Goal: Entertainment & Leisure: Consume media (video, audio)

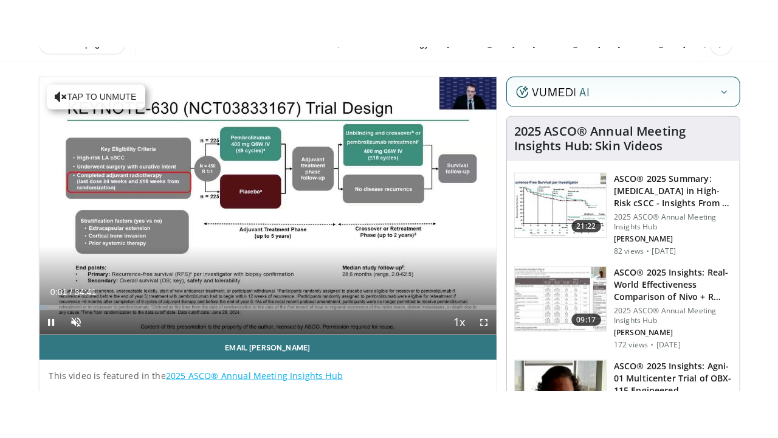
scroll to position [122, 0]
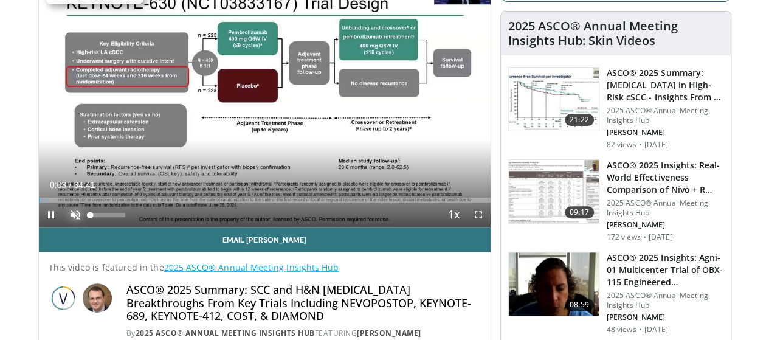
click at [63, 227] on span "Video Player" at bounding box center [75, 214] width 24 height 24
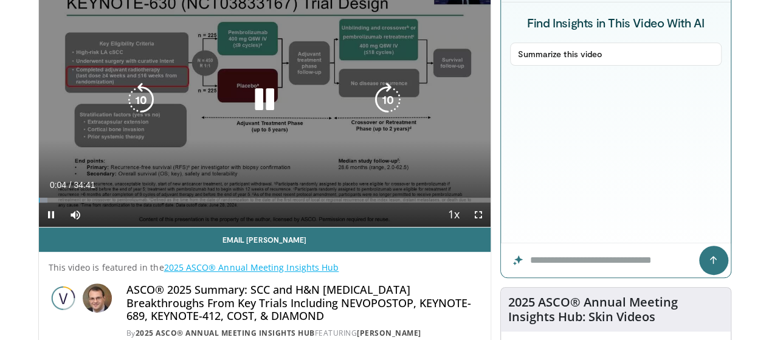
click at [388, 107] on icon "Video Player" at bounding box center [388, 100] width 34 height 34
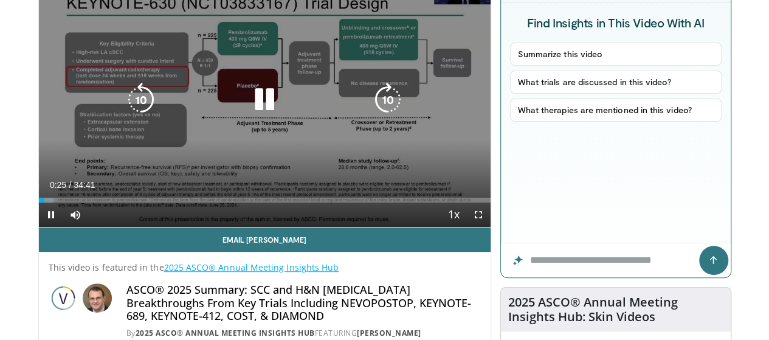
click at [388, 107] on icon "Video Player" at bounding box center [388, 100] width 34 height 34
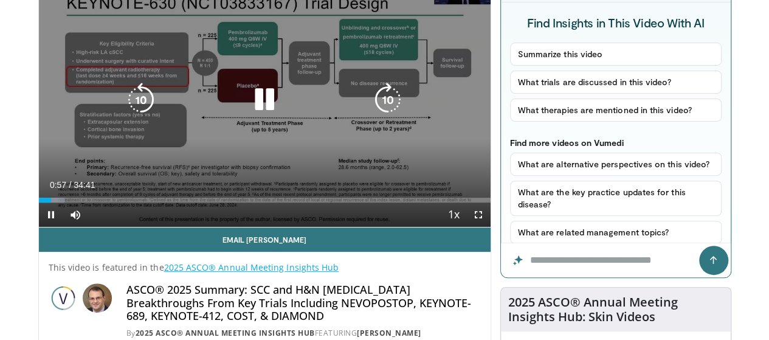
click at [388, 107] on icon "Video Player" at bounding box center [388, 100] width 34 height 34
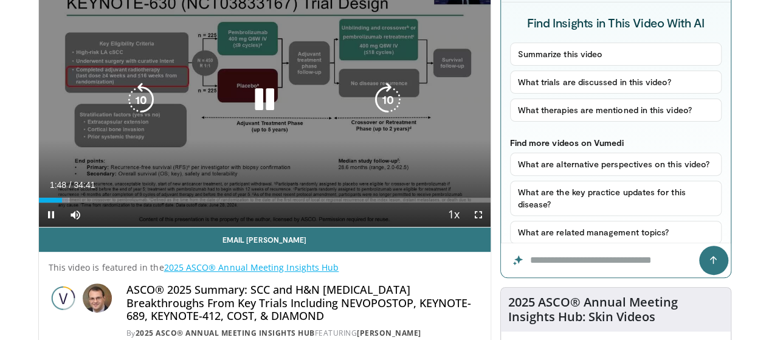
click at [388, 107] on icon "Video Player" at bounding box center [388, 100] width 34 height 34
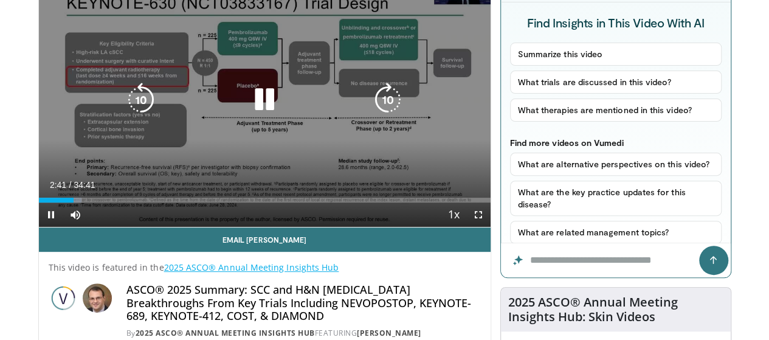
click at [388, 107] on icon "Video Player" at bounding box center [388, 100] width 34 height 34
click at [388, 105] on icon "Video Player" at bounding box center [388, 100] width 34 height 34
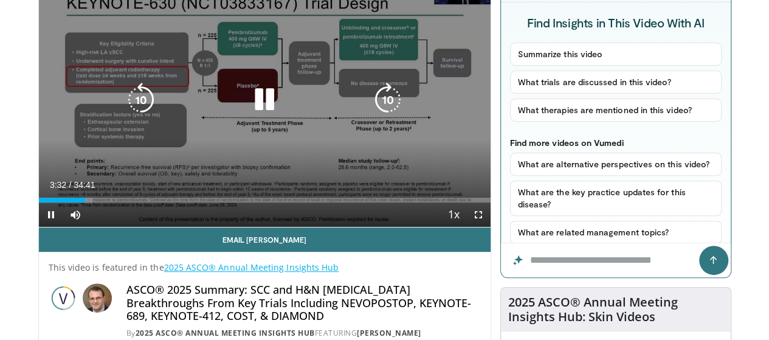
click at [388, 105] on icon "Video Player" at bounding box center [388, 100] width 34 height 34
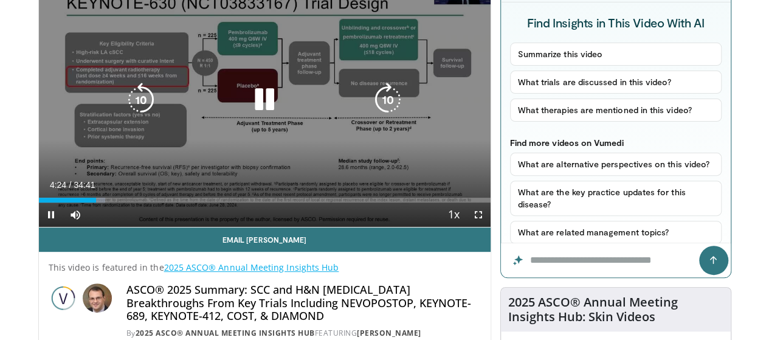
click at [388, 105] on icon "Video Player" at bounding box center [388, 100] width 34 height 34
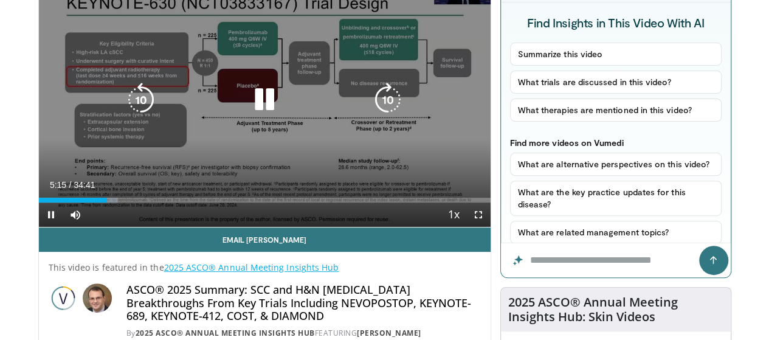
click at [388, 103] on icon "Video Player" at bounding box center [388, 100] width 34 height 34
click at [389, 103] on icon "Video Player" at bounding box center [388, 100] width 34 height 34
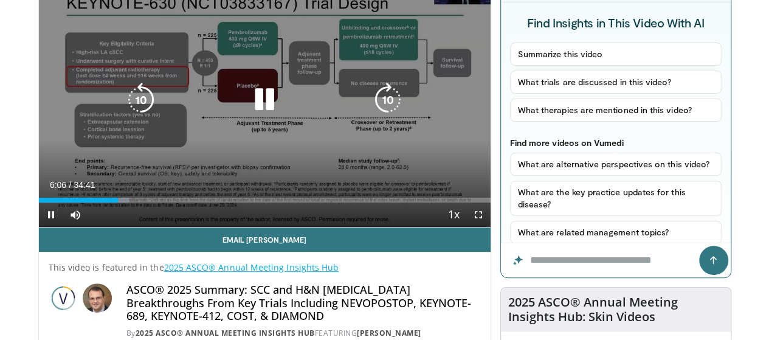
click at [389, 103] on icon "Video Player" at bounding box center [388, 100] width 34 height 34
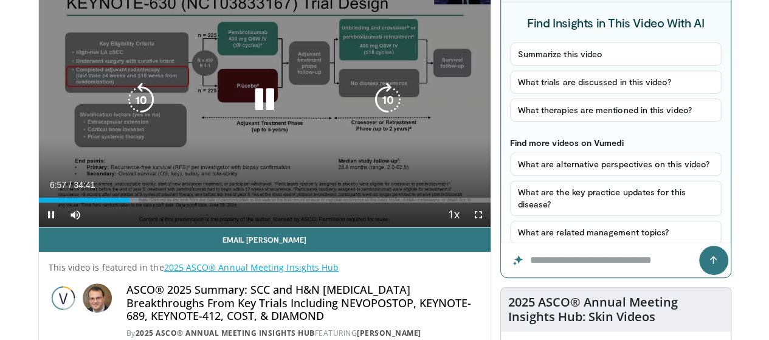
click at [389, 103] on icon "Video Player" at bounding box center [388, 100] width 34 height 34
click at [389, 101] on icon "Video Player" at bounding box center [388, 100] width 34 height 34
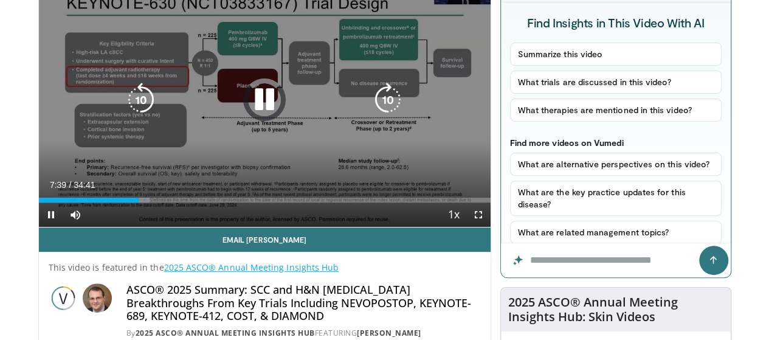
click at [389, 101] on icon "Video Player" at bounding box center [388, 100] width 34 height 34
click at [390, 99] on icon "Video Player" at bounding box center [388, 100] width 34 height 34
click at [390, 102] on icon "Video Player" at bounding box center [388, 100] width 34 height 34
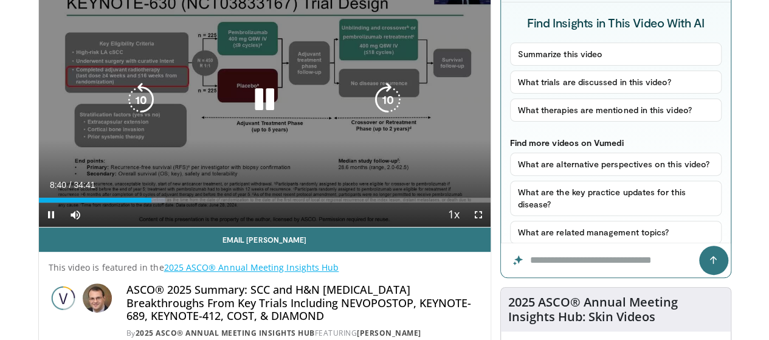
click at [390, 102] on icon "Video Player" at bounding box center [388, 100] width 34 height 34
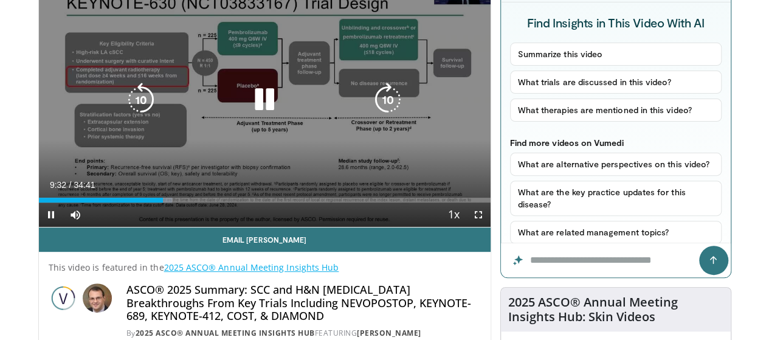
click at [390, 102] on icon "Video Player" at bounding box center [388, 100] width 34 height 34
click at [390, 101] on icon "Video Player" at bounding box center [388, 100] width 34 height 34
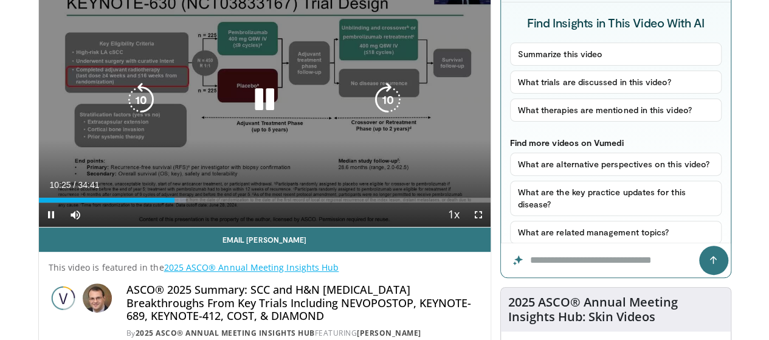
click at [390, 101] on icon "Video Player" at bounding box center [388, 100] width 34 height 34
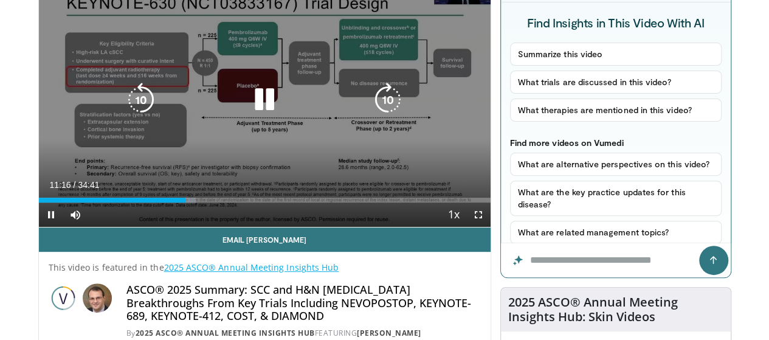
click at [390, 101] on icon "Video Player" at bounding box center [388, 100] width 34 height 34
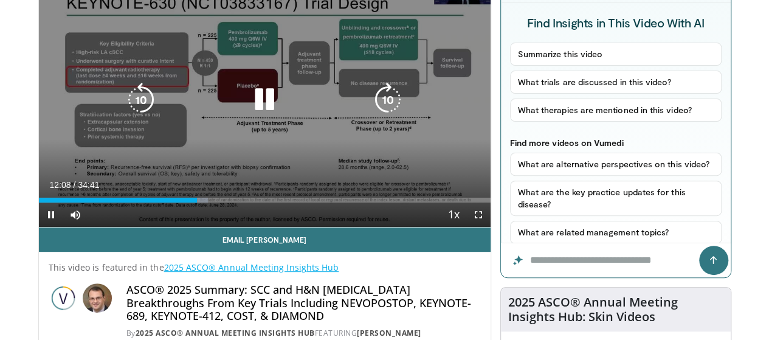
click at [390, 101] on icon "Video Player" at bounding box center [388, 100] width 34 height 34
click at [391, 100] on icon "Video Player" at bounding box center [388, 100] width 34 height 34
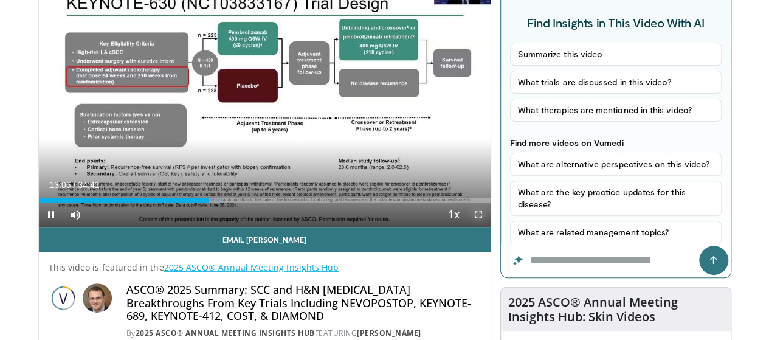
click at [487, 227] on span "Video Player" at bounding box center [478, 214] width 24 height 24
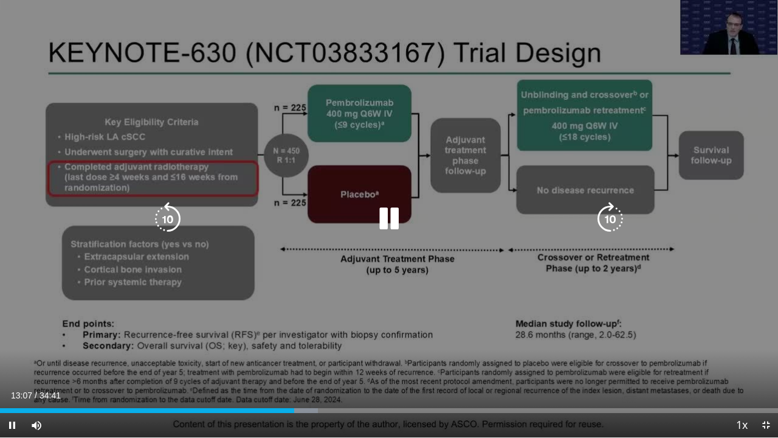
click at [608, 218] on icon "Video Player" at bounding box center [610, 219] width 34 height 34
click at [609, 218] on icon "Video Player" at bounding box center [610, 219] width 34 height 34
click at [611, 217] on icon "Video Player" at bounding box center [610, 219] width 34 height 34
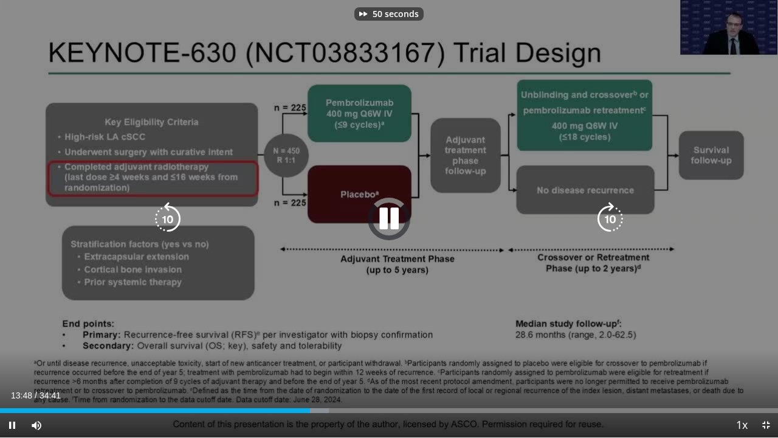
click at [611, 217] on icon "Video Player" at bounding box center [610, 219] width 34 height 34
click at [611, 216] on icon "Video Player" at bounding box center [610, 219] width 34 height 34
click at [612, 216] on icon "Video Player" at bounding box center [610, 219] width 34 height 34
click at [613, 216] on icon "Video Player" at bounding box center [610, 219] width 34 height 34
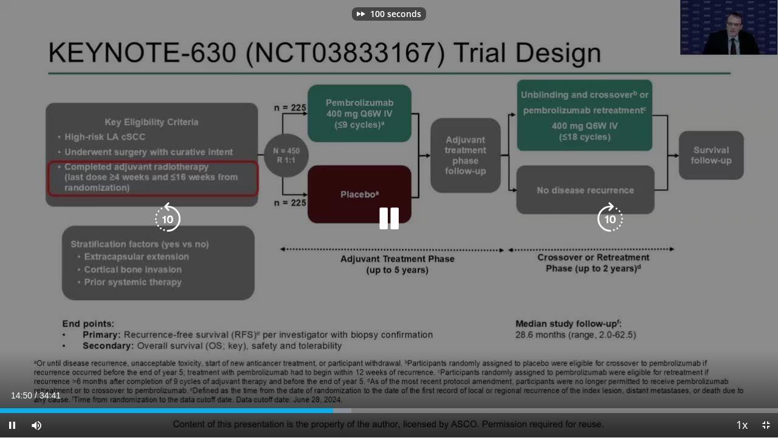
click at [613, 216] on icon "Video Player" at bounding box center [610, 219] width 34 height 34
click at [614, 216] on icon "Video Player" at bounding box center [610, 219] width 34 height 34
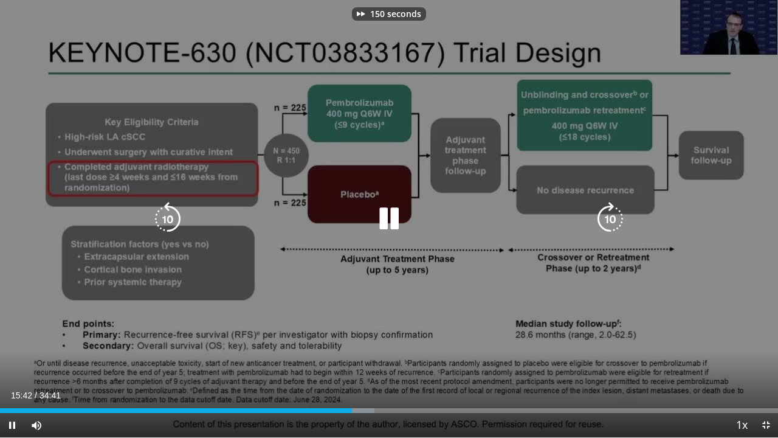
click at [614, 216] on icon "Video Player" at bounding box center [610, 219] width 34 height 34
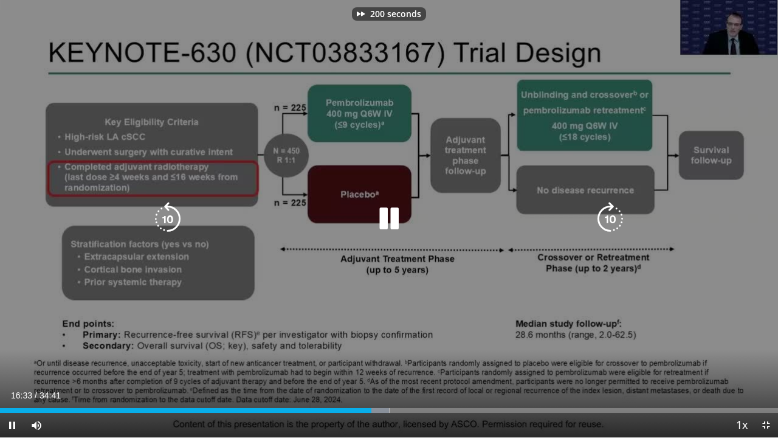
click at [615, 215] on icon "Video Player" at bounding box center [610, 219] width 34 height 34
click at [616, 215] on icon "Video Player" at bounding box center [610, 219] width 34 height 34
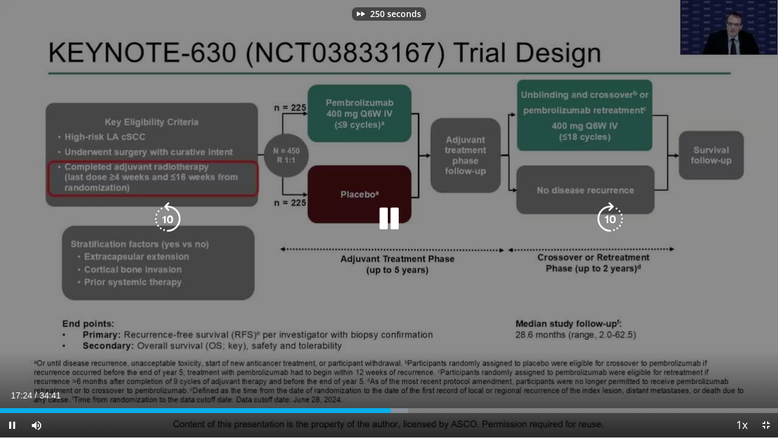
click at [616, 215] on icon "Video Player" at bounding box center [610, 219] width 34 height 34
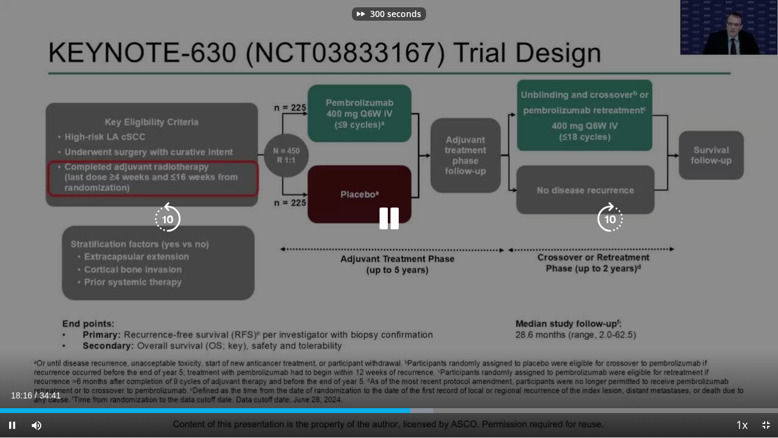
click at [616, 215] on icon "Video Player" at bounding box center [610, 219] width 34 height 34
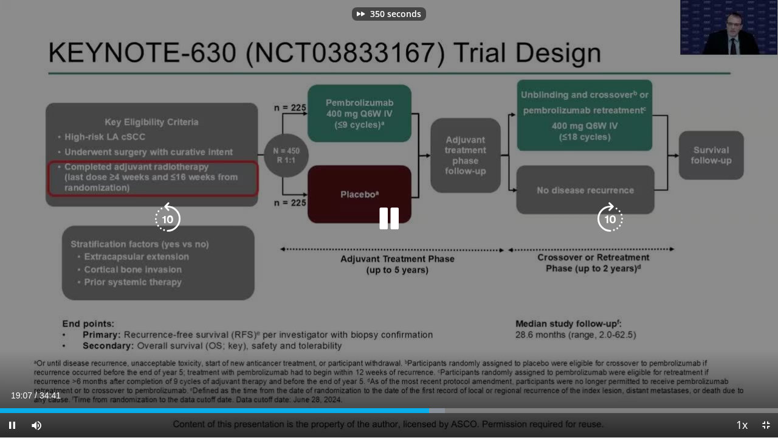
click at [616, 214] on icon "Video Player" at bounding box center [610, 219] width 34 height 34
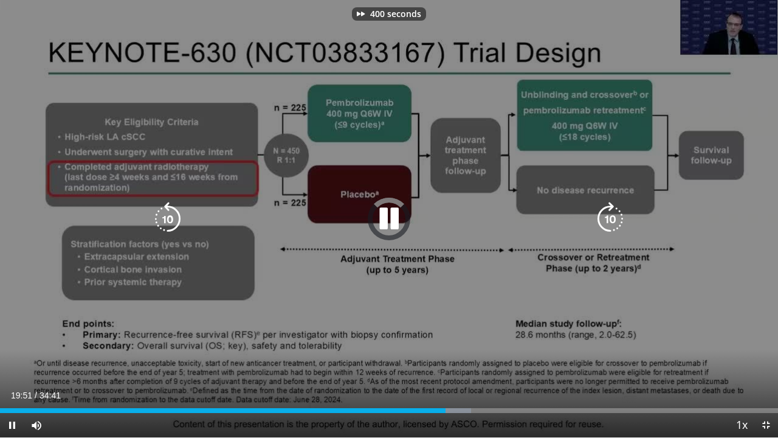
click at [616, 214] on icon "Video Player" at bounding box center [610, 219] width 34 height 34
click at [613, 216] on icon "Video Player" at bounding box center [610, 219] width 34 height 34
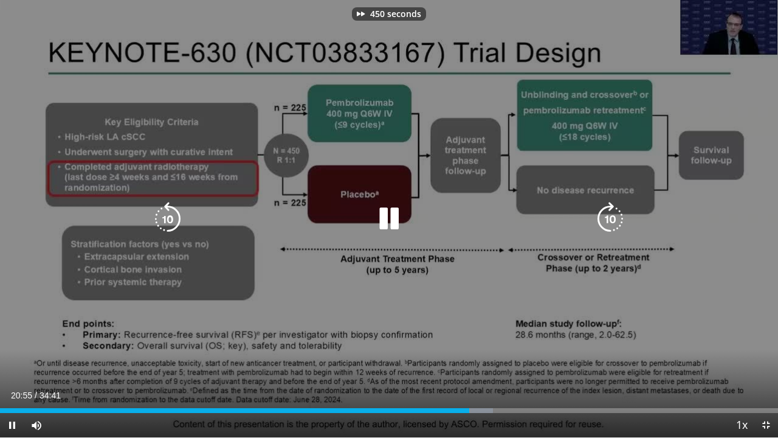
click at [613, 216] on icon "Video Player" at bounding box center [610, 219] width 34 height 34
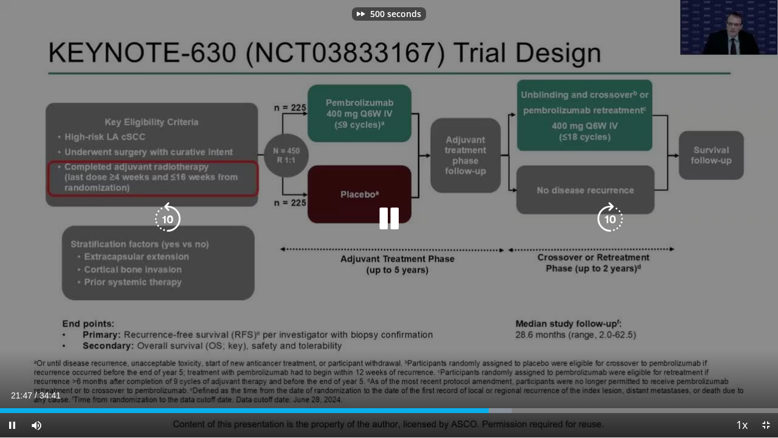
click at [613, 216] on icon "Video Player" at bounding box center [610, 219] width 34 height 34
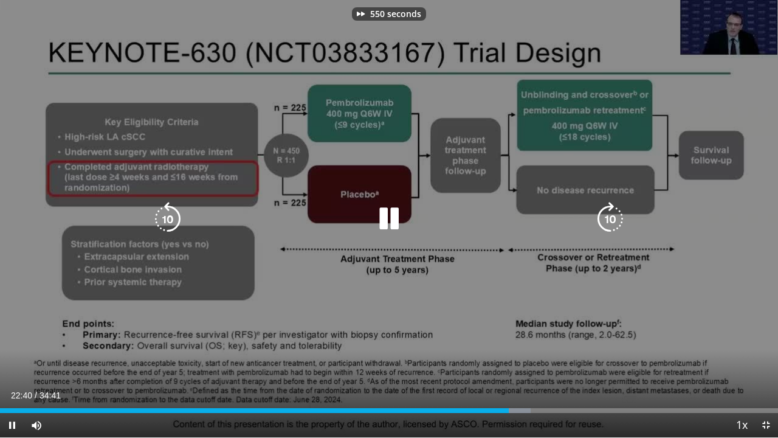
click at [613, 216] on icon "Video Player" at bounding box center [610, 219] width 34 height 34
click at [607, 216] on icon "Video Player" at bounding box center [610, 219] width 34 height 34
click at [173, 214] on icon "Video Player" at bounding box center [168, 219] width 34 height 34
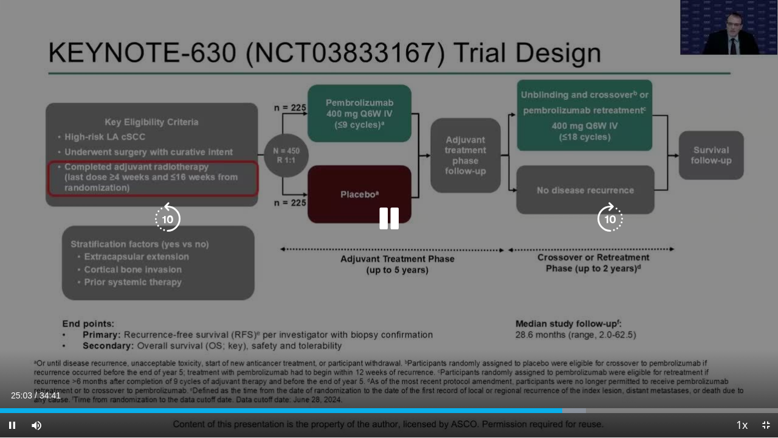
click at [388, 213] on icon "Video Player" at bounding box center [389, 219] width 34 height 34
click at [160, 219] on icon "Video Player" at bounding box center [168, 219] width 34 height 34
click at [175, 220] on icon "Video Player" at bounding box center [168, 219] width 34 height 34
click at [385, 220] on icon "Video Player" at bounding box center [389, 219] width 34 height 34
click at [608, 218] on icon "Video Player" at bounding box center [610, 219] width 34 height 34
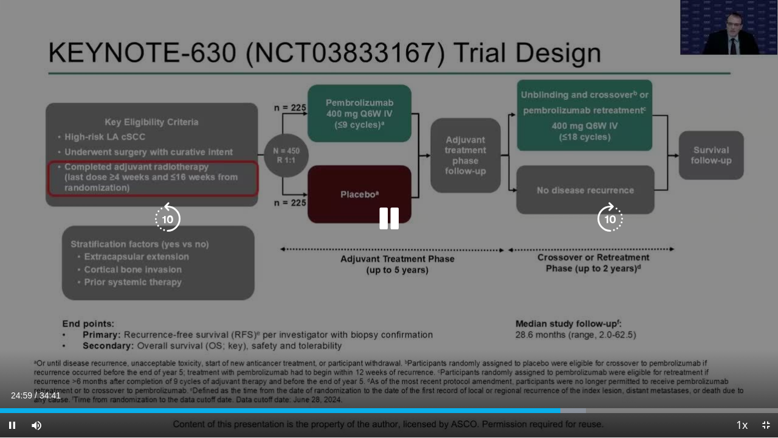
click at [394, 215] on icon "Video Player" at bounding box center [389, 219] width 34 height 34
click at [394, 216] on icon "Video Player" at bounding box center [389, 219] width 34 height 34
click at [399, 225] on icon "Video Player" at bounding box center [389, 219] width 34 height 34
click at [395, 223] on icon "Video Player" at bounding box center [389, 219] width 34 height 34
click at [396, 216] on icon "Video Player" at bounding box center [389, 219] width 34 height 34
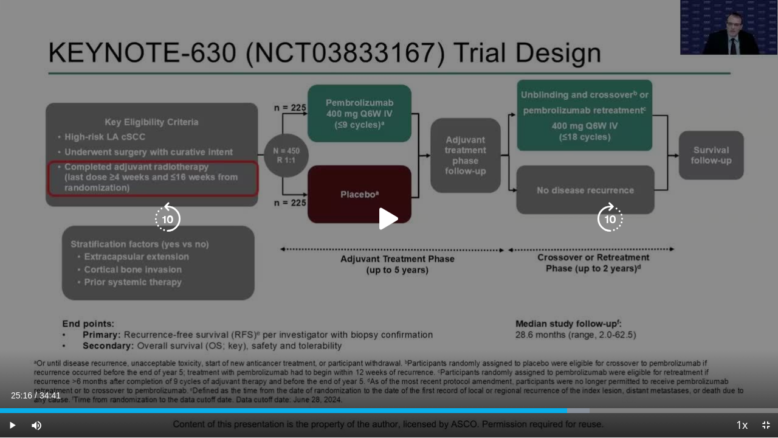
click at [392, 219] on icon "Video Player" at bounding box center [389, 219] width 34 height 34
click at [382, 217] on icon "Video Player" at bounding box center [389, 219] width 34 height 34
click at [394, 212] on icon "Video Player" at bounding box center [389, 219] width 34 height 34
click at [388, 215] on icon "Video Player" at bounding box center [389, 219] width 34 height 34
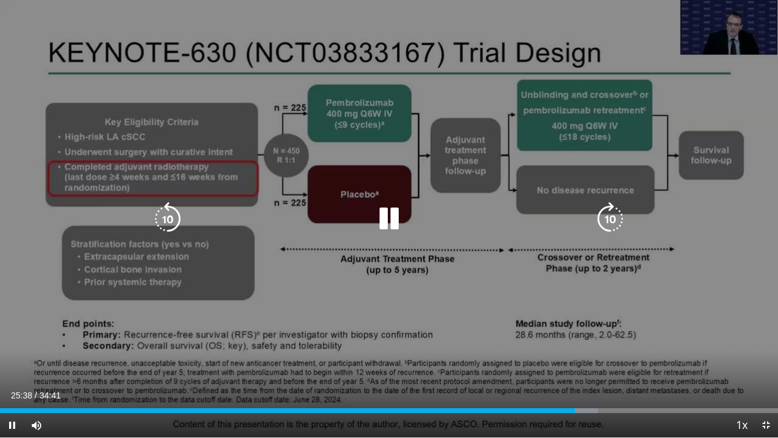
click at [393, 214] on icon "Video Player" at bounding box center [389, 219] width 34 height 34
click at [390, 224] on icon "Video Player" at bounding box center [389, 219] width 34 height 34
click at [389, 214] on icon "Video Player" at bounding box center [389, 219] width 34 height 34
click at [391, 219] on icon "Video Player" at bounding box center [389, 219] width 34 height 34
click at [399, 210] on icon "Video Player" at bounding box center [389, 219] width 34 height 34
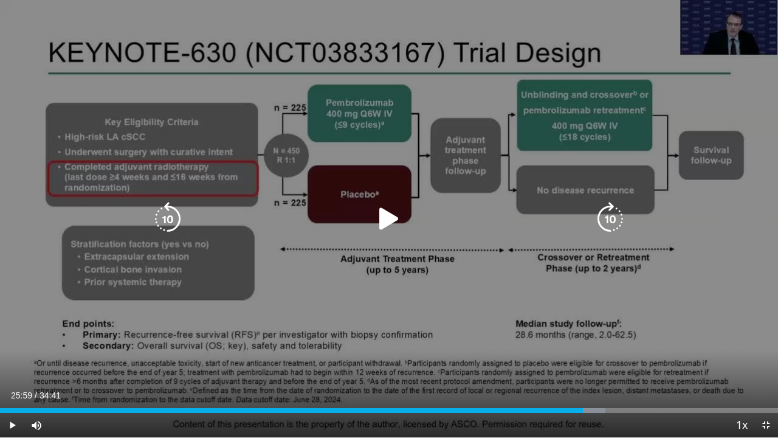
click at [389, 224] on icon "Video Player" at bounding box center [389, 219] width 34 height 34
click at [395, 228] on icon "Video Player" at bounding box center [389, 219] width 34 height 34
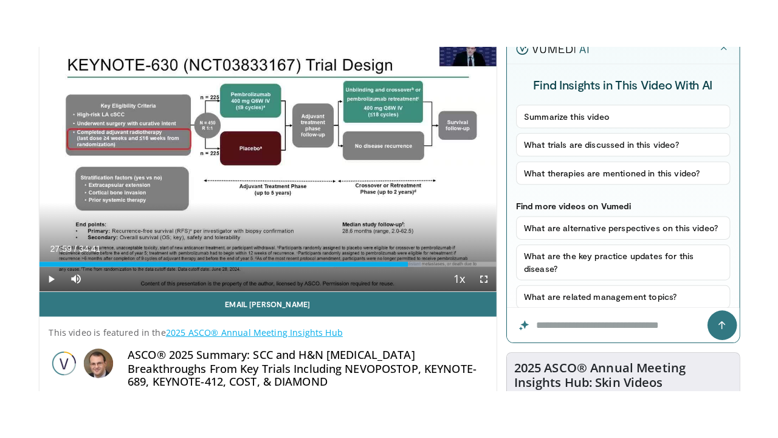
scroll to position [95, 0]
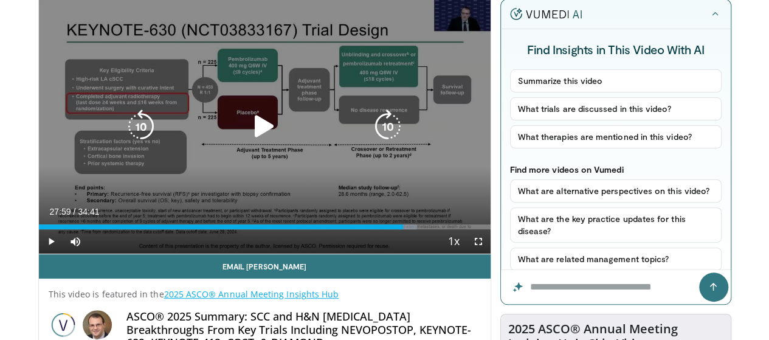
click at [385, 139] on icon "Video Player" at bounding box center [388, 126] width 34 height 34
click at [383, 140] on icon "Video Player" at bounding box center [388, 126] width 34 height 34
click at [384, 137] on icon "Video Player" at bounding box center [388, 126] width 34 height 34
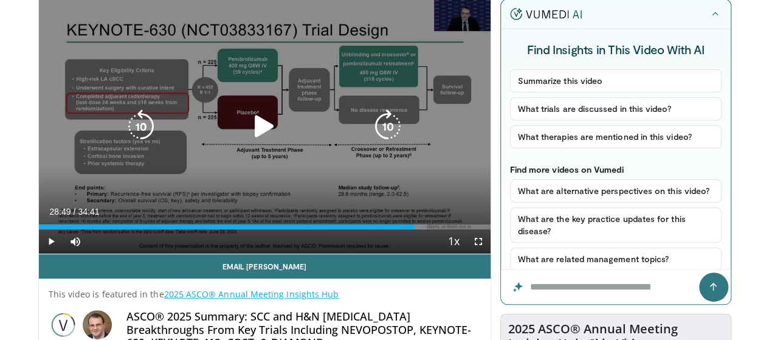
click at [255, 139] on icon "Video Player" at bounding box center [264, 126] width 34 height 34
click at [396, 131] on icon "Video Player" at bounding box center [388, 126] width 34 height 34
click at [124, 132] on icon "Video Player" at bounding box center [141, 126] width 34 height 34
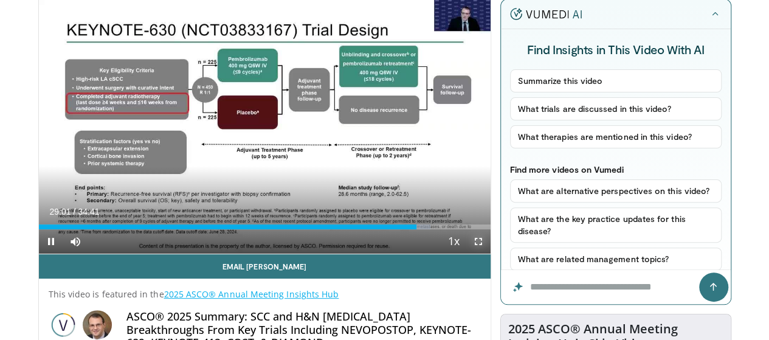
click at [485, 253] on span "Video Player" at bounding box center [478, 241] width 24 height 24
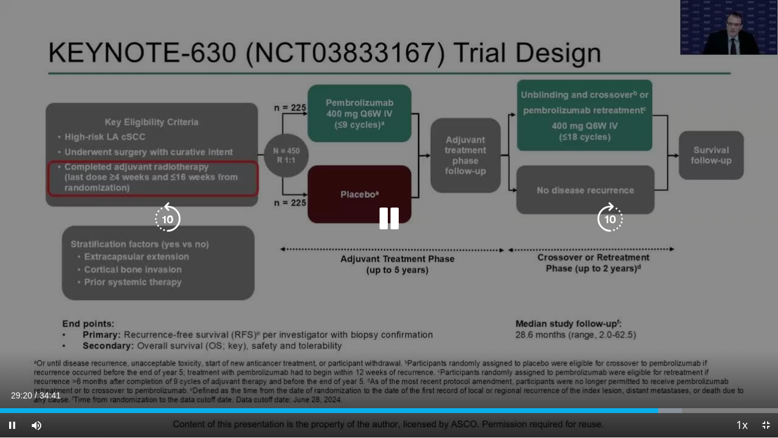
click at [391, 221] on icon "Video Player" at bounding box center [389, 219] width 34 height 34
click at [388, 220] on icon "Video Player" at bounding box center [389, 219] width 34 height 34
click at [389, 224] on icon "Video Player" at bounding box center [389, 219] width 34 height 34
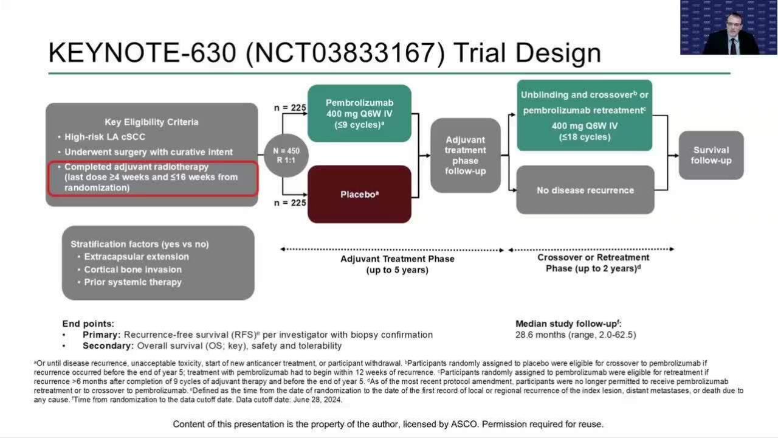
click at [385, 222] on div "10 seconds Tap to unmute" at bounding box center [389, 218] width 778 height 437
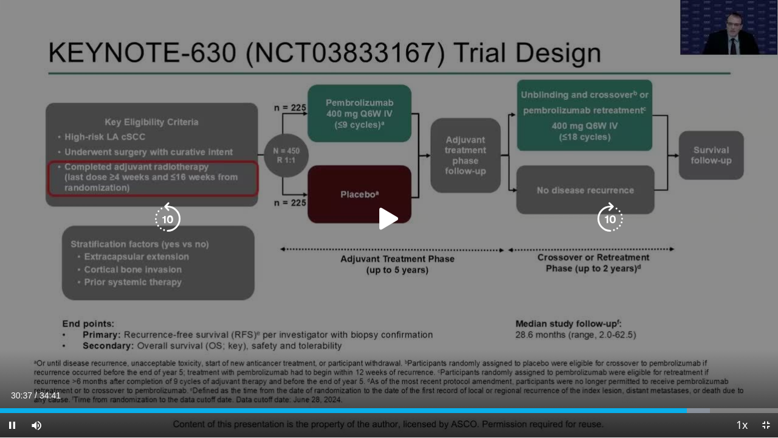
click at [171, 203] on icon "Video Player" at bounding box center [168, 219] width 34 height 34
click at [387, 220] on icon "Video Player" at bounding box center [389, 219] width 34 height 34
click at [386, 219] on icon "Video Player" at bounding box center [389, 219] width 34 height 34
click at [385, 226] on icon "Video Player" at bounding box center [389, 219] width 34 height 34
click at [171, 215] on icon "Video Player" at bounding box center [168, 219] width 34 height 34
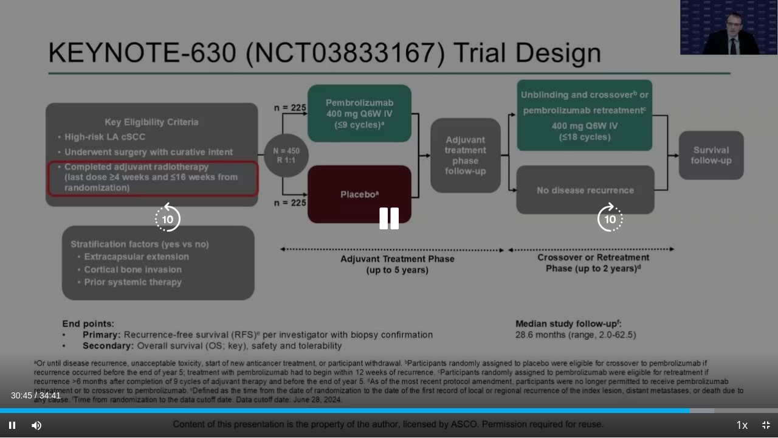
click at [393, 219] on icon "Video Player" at bounding box center [389, 219] width 34 height 34
click at [390, 222] on icon "Video Player" at bounding box center [389, 219] width 34 height 34
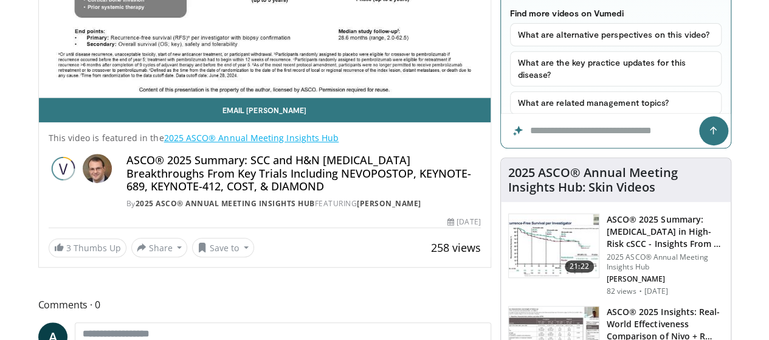
scroll to position [69, 0]
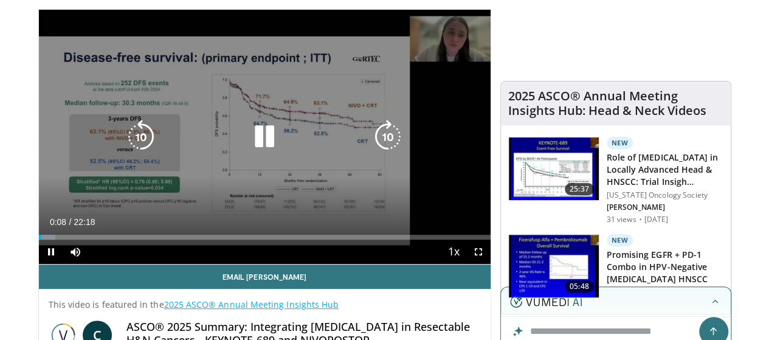
scroll to position [61, 0]
